Goal: Contribute content

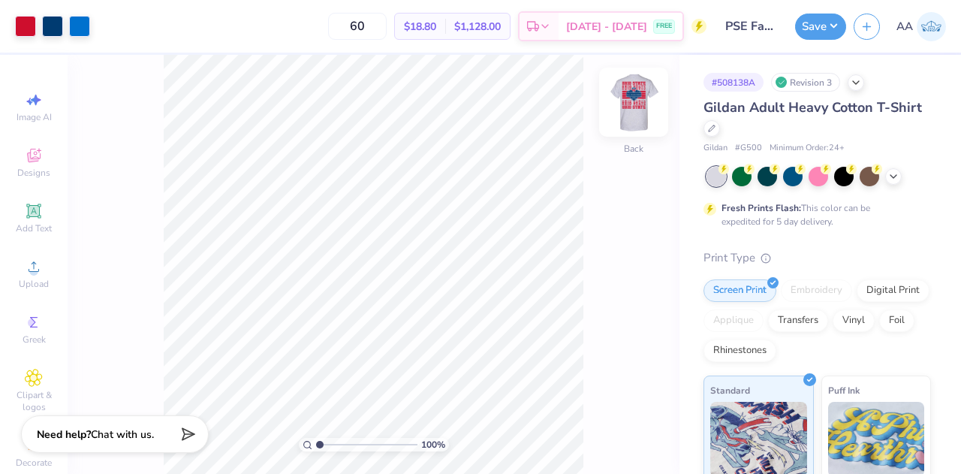
click at [634, 100] on img at bounding box center [634, 102] width 60 height 60
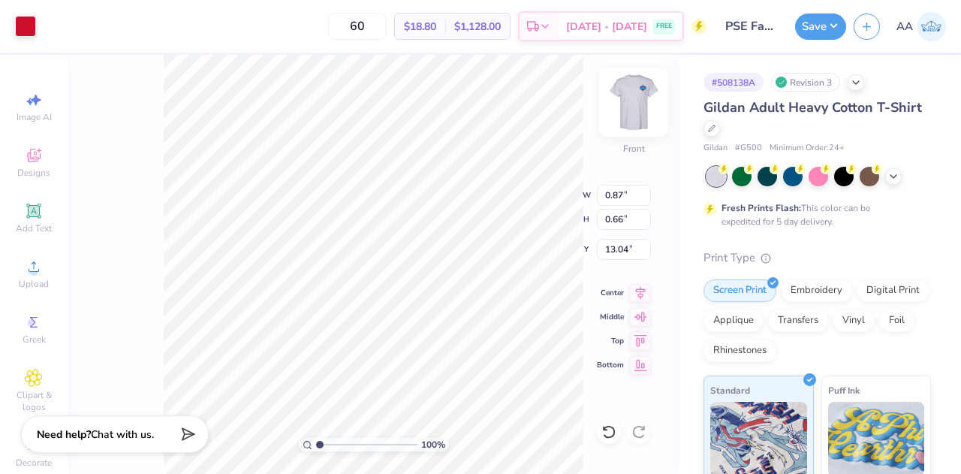
type input "0.68"
type input "6.76"
type input "0.66"
type input "13.04"
type input "0.68"
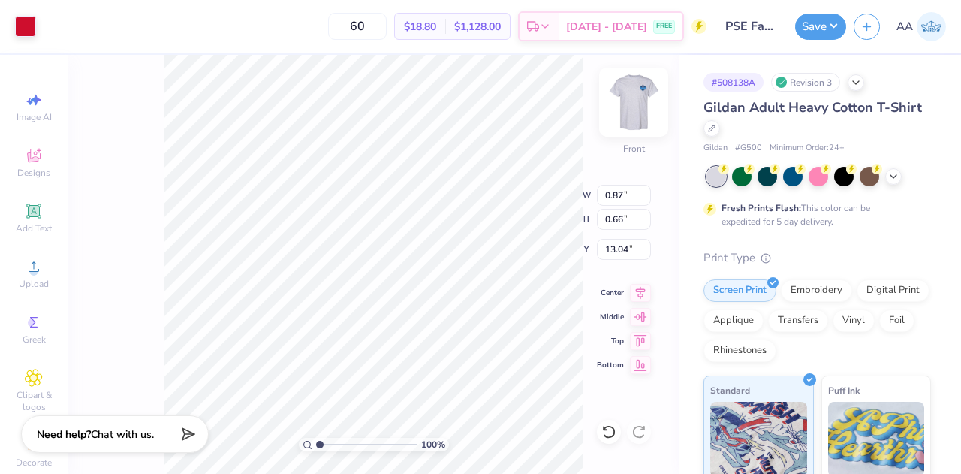
type input "6.76"
type input "0.66"
type input "13.04"
click at [620, 218] on input "0.66" at bounding box center [624, 219] width 54 height 21
type input "0.68"
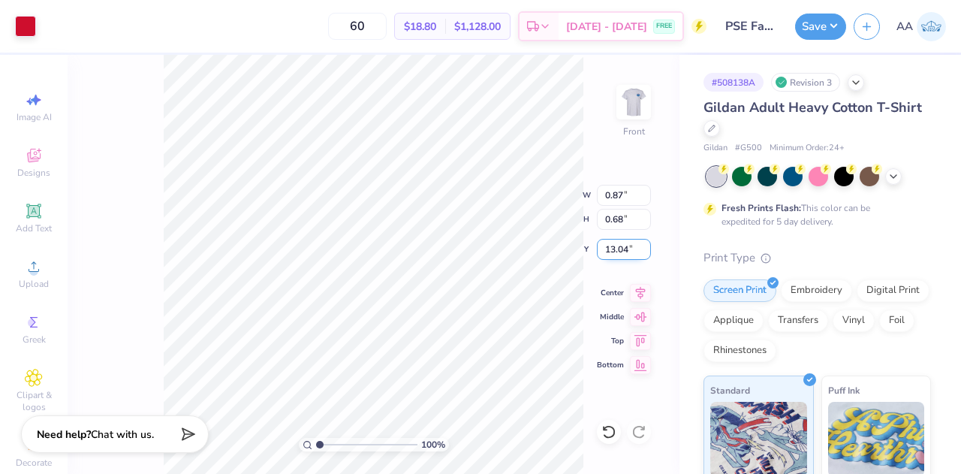
click at [625, 247] on input "13.04" at bounding box center [624, 249] width 54 height 21
type input "0.89"
type input "1"
type input "6.76"
type input "13.03"
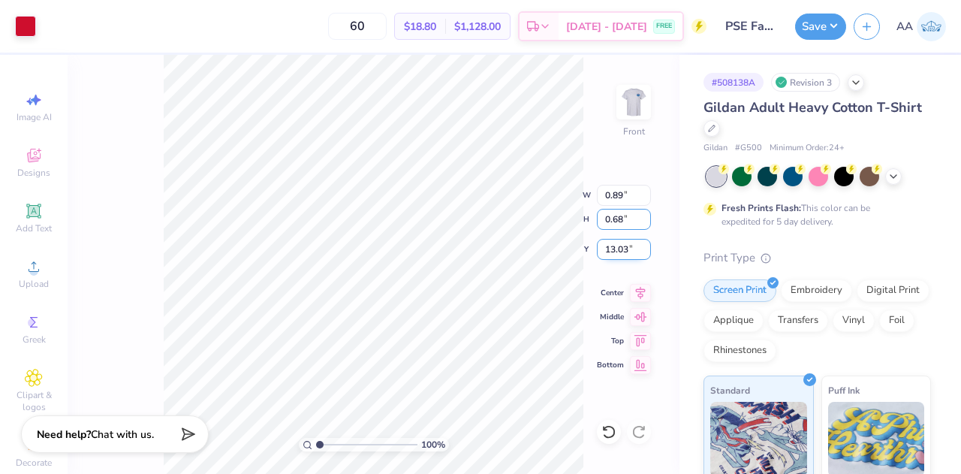
type input "0.69"
type input "0.91"
type input "0.87"
type input "0.53"
type input "13.17"
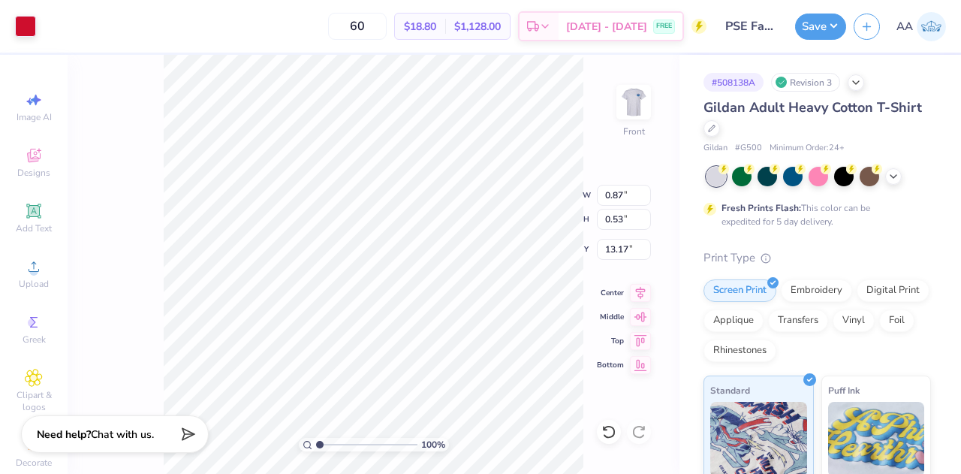
type input "0.59"
type input "0.66"
type input "13.04"
type input "1.08"
type input "0.89"
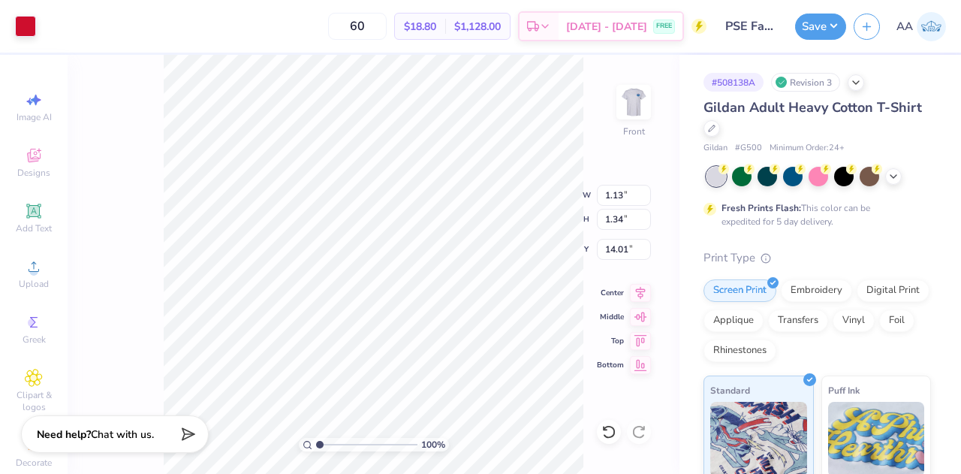
type input "0.51"
type input "1.01"
type input "0.89"
click at [26, 25] on div at bounding box center [25, 24] width 21 height 21
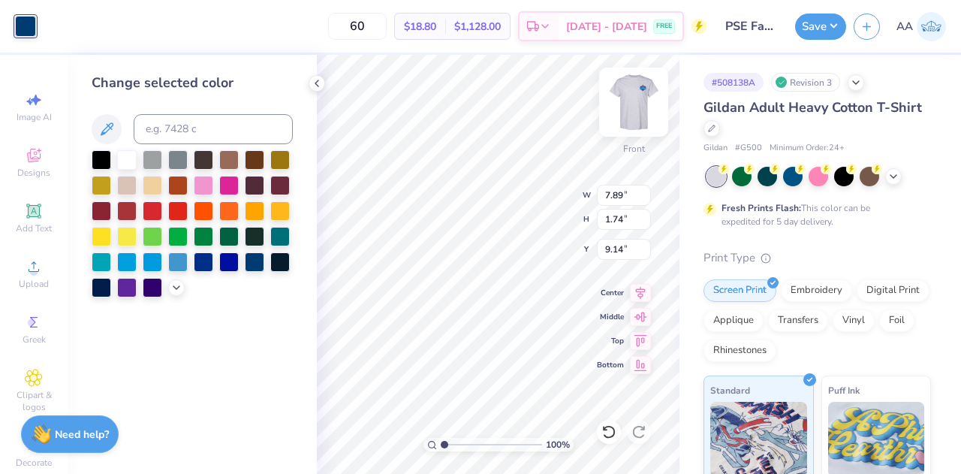
click at [635, 111] on img at bounding box center [634, 102] width 60 height 60
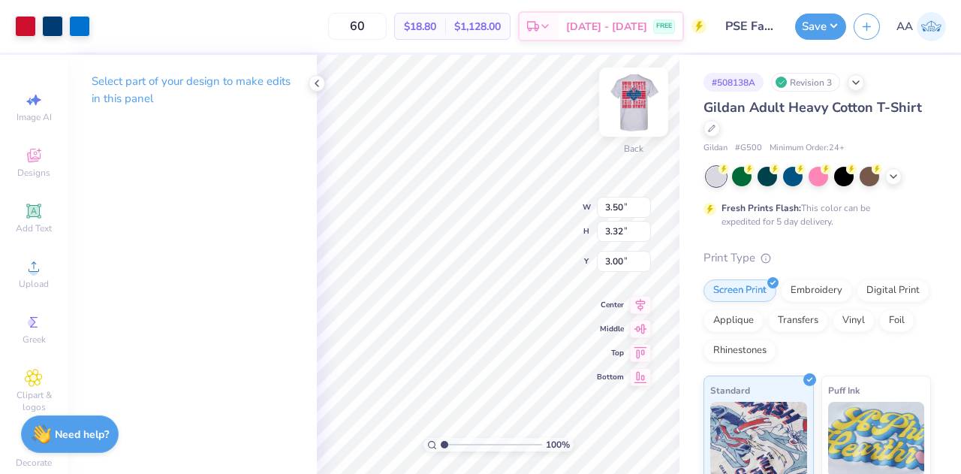
click at [638, 92] on img at bounding box center [634, 102] width 60 height 60
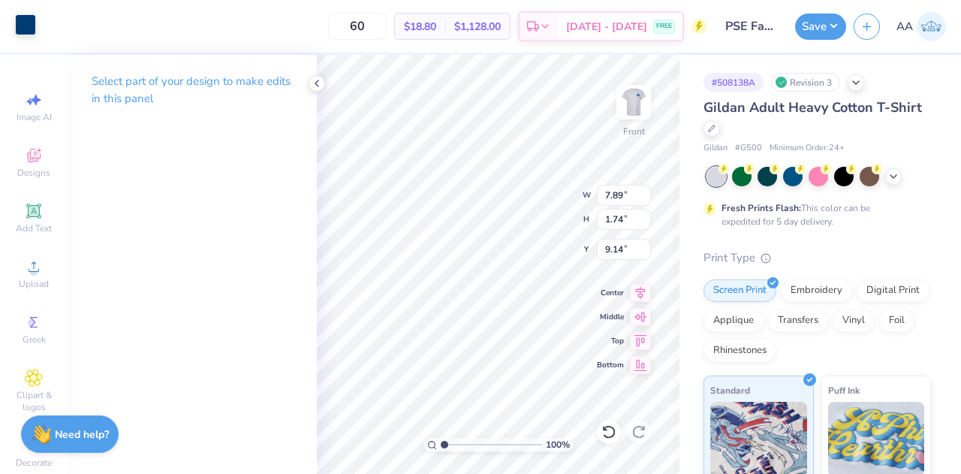
click at [30, 26] on div at bounding box center [25, 24] width 21 height 21
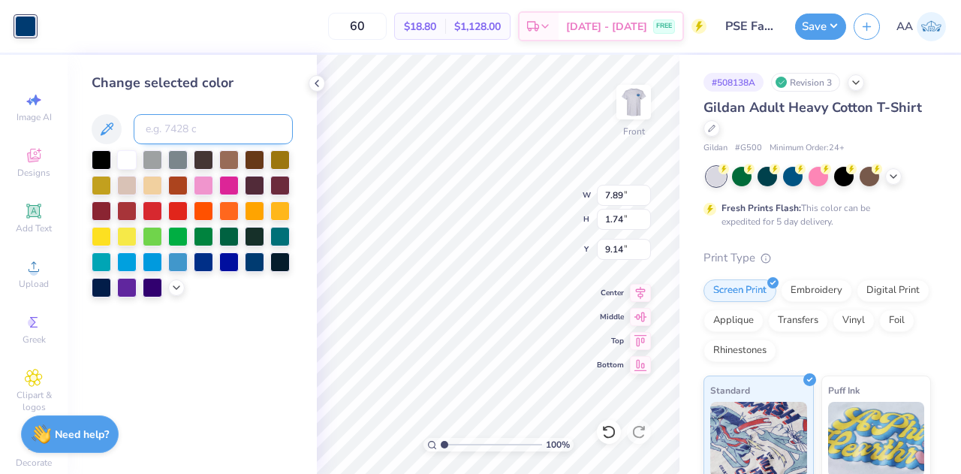
click at [167, 126] on input at bounding box center [213, 129] width 159 height 30
type input "285"
drag, startPoint x: 444, startPoint y: 442, endPoint x: 463, endPoint y: 445, distance: 18.3
type input "2.87"
click at [463, 445] on input "range" at bounding box center [491, 445] width 101 height 14
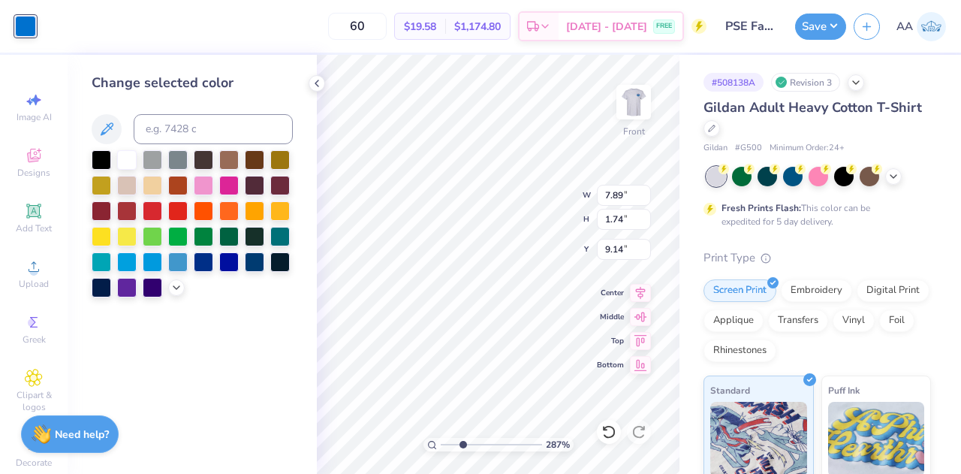
type input "0.14"
type input "0.13"
type input "9.83"
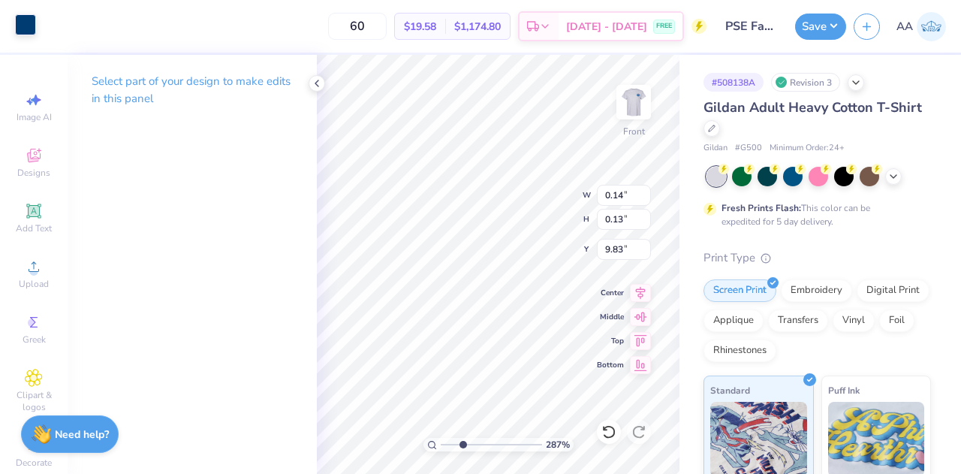
click at [26, 31] on div at bounding box center [25, 24] width 21 height 21
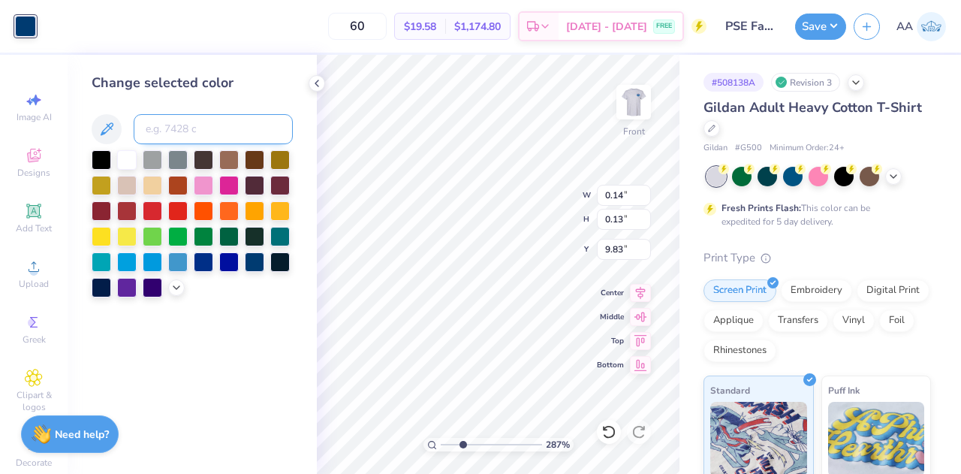
click at [191, 129] on input at bounding box center [213, 129] width 159 height 30
type input "285"
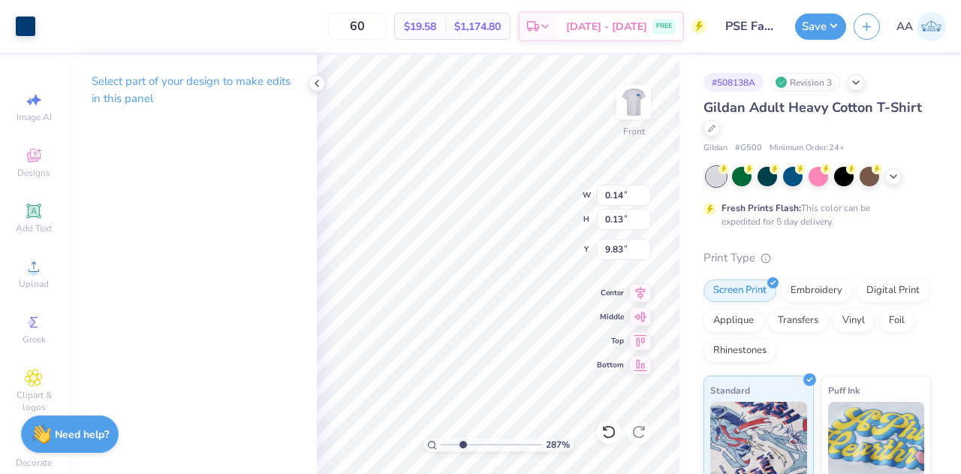
type input "0.07"
type input "0.17"
type input "9.85"
click at [26, 17] on div at bounding box center [25, 24] width 21 height 21
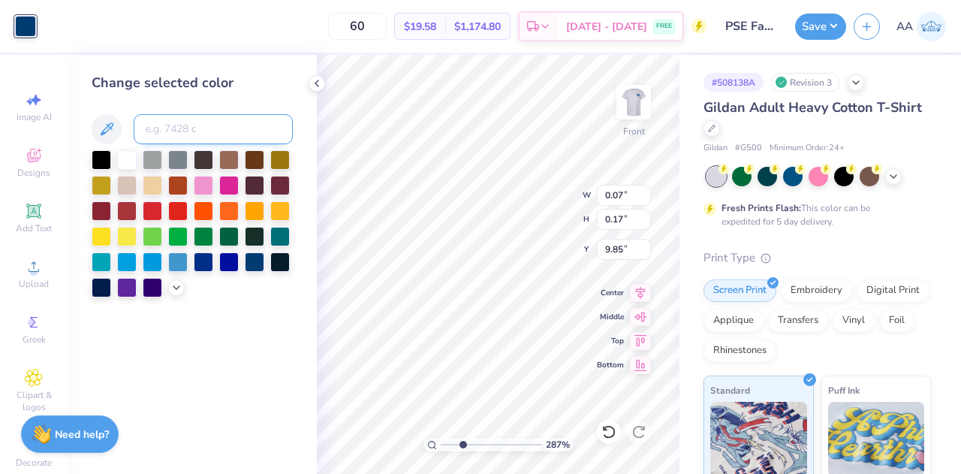
click at [180, 128] on input at bounding box center [213, 129] width 159 height 30
type input "285"
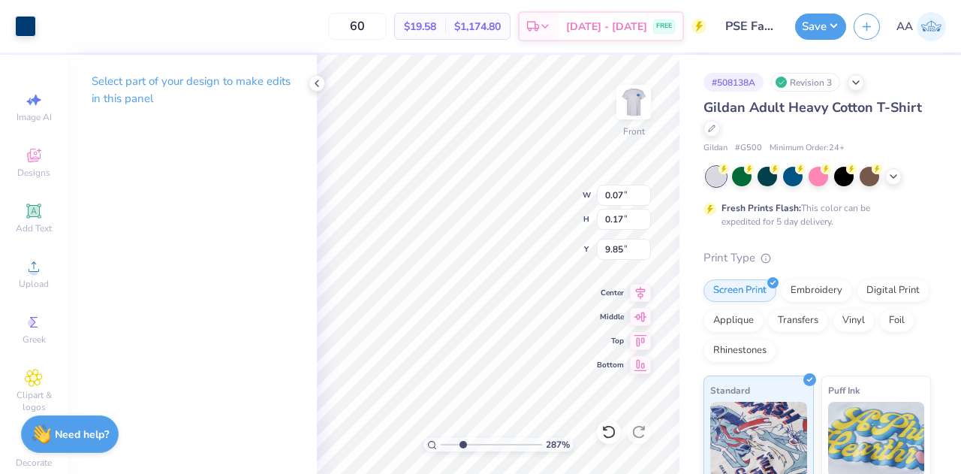
type input "0.14"
type input "0.13"
type input "9.83"
click at [24, 20] on div at bounding box center [25, 24] width 21 height 21
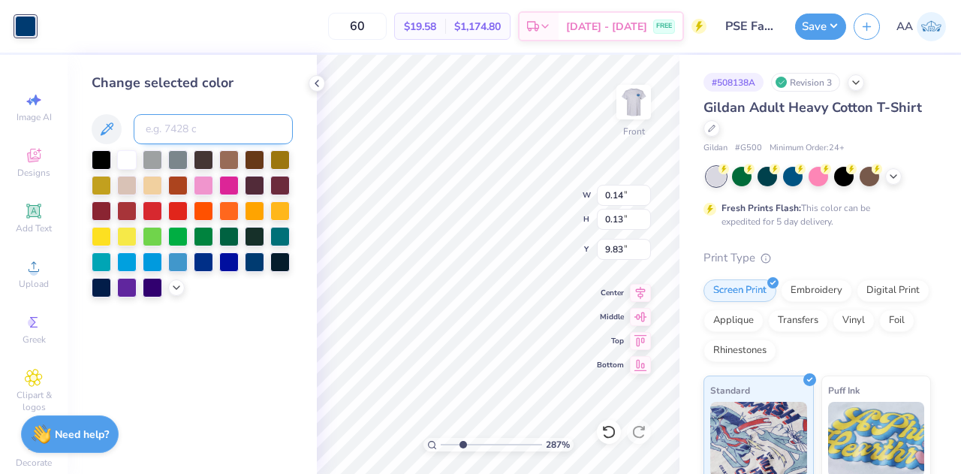
click at [195, 127] on input at bounding box center [213, 129] width 159 height 30
type input "285"
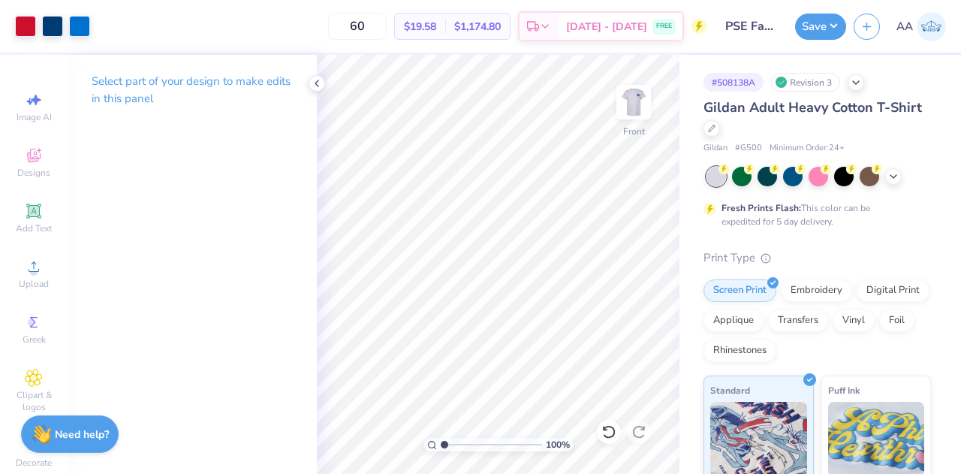
drag, startPoint x: 461, startPoint y: 442, endPoint x: 443, endPoint y: 447, distance: 18.6
type input "1"
click at [443, 447] on input "range" at bounding box center [491, 445] width 101 height 14
click at [315, 83] on polyline at bounding box center [316, 83] width 3 height 6
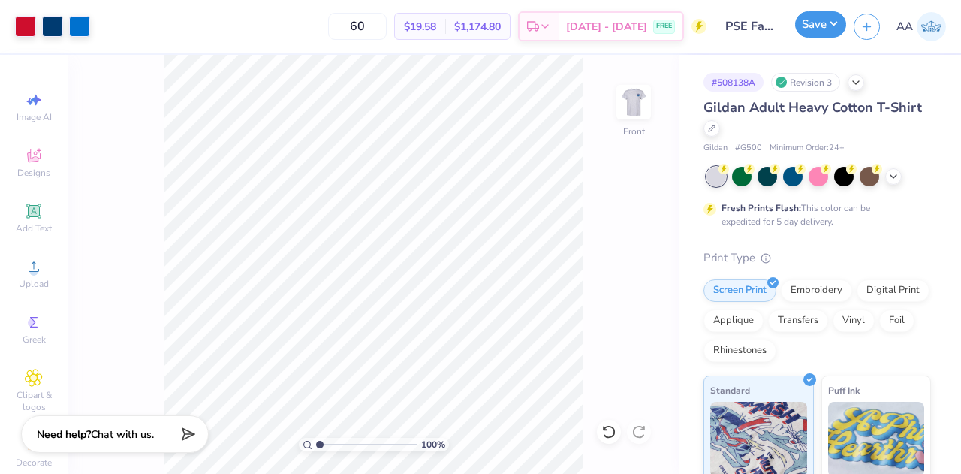
click at [824, 27] on button "Save" at bounding box center [820, 24] width 51 height 26
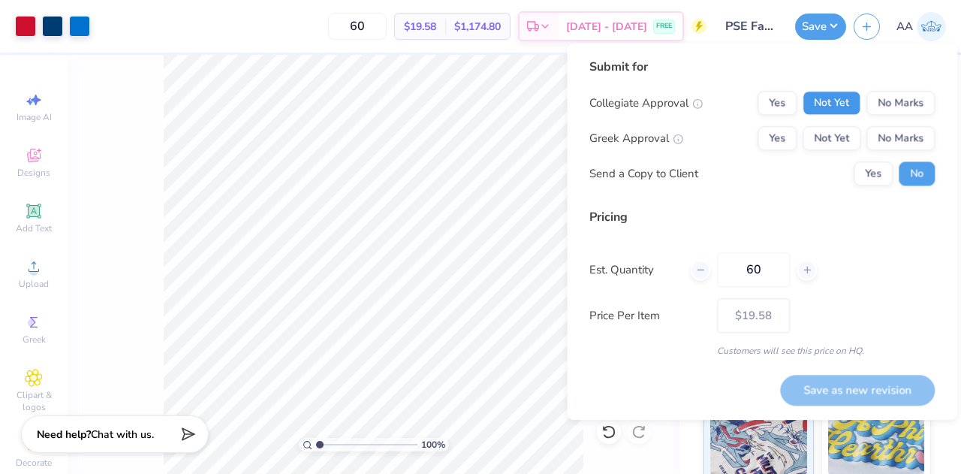
click at [814, 107] on button "Not Yet" at bounding box center [832, 103] width 58 height 24
click at [832, 133] on button "Not Yet" at bounding box center [832, 138] width 58 height 24
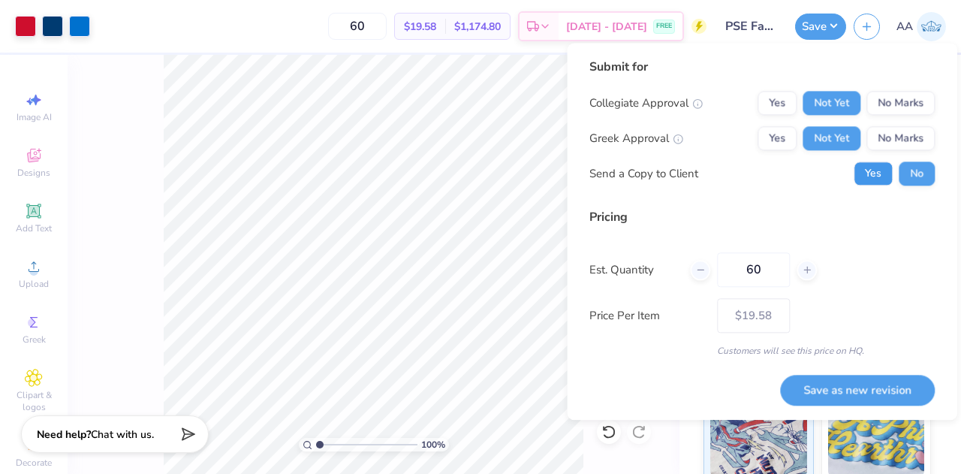
click at [877, 172] on button "Yes" at bounding box center [873, 173] width 39 height 24
click at [854, 385] on button "Save as new revision" at bounding box center [857, 390] width 155 height 31
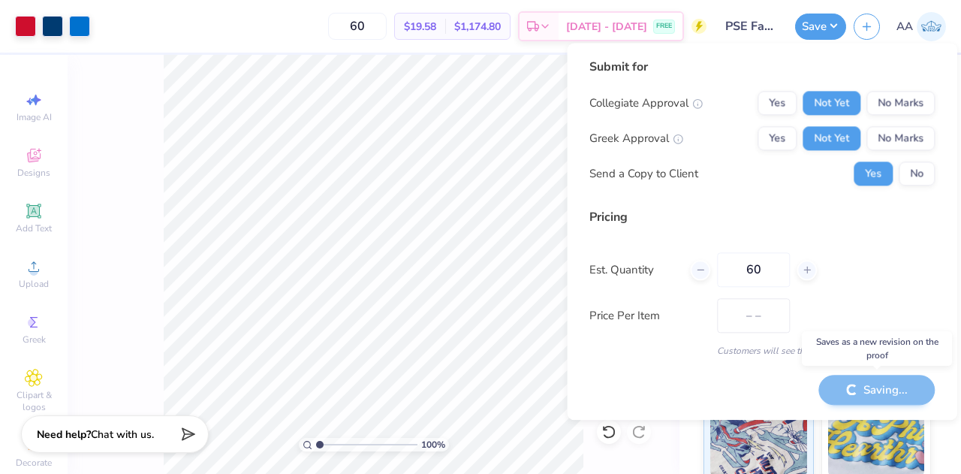
type input "$19.58"
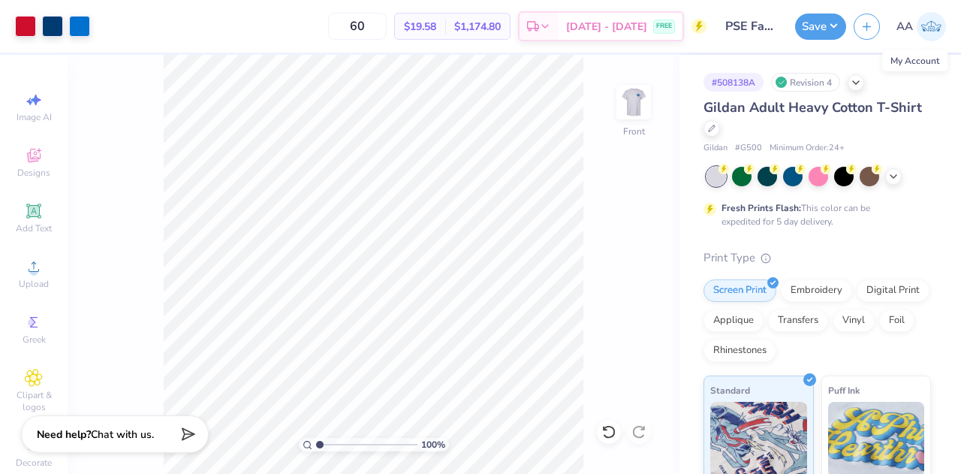
click at [930, 29] on img at bounding box center [931, 26] width 29 height 29
